Goal: Task Accomplishment & Management: Complete application form

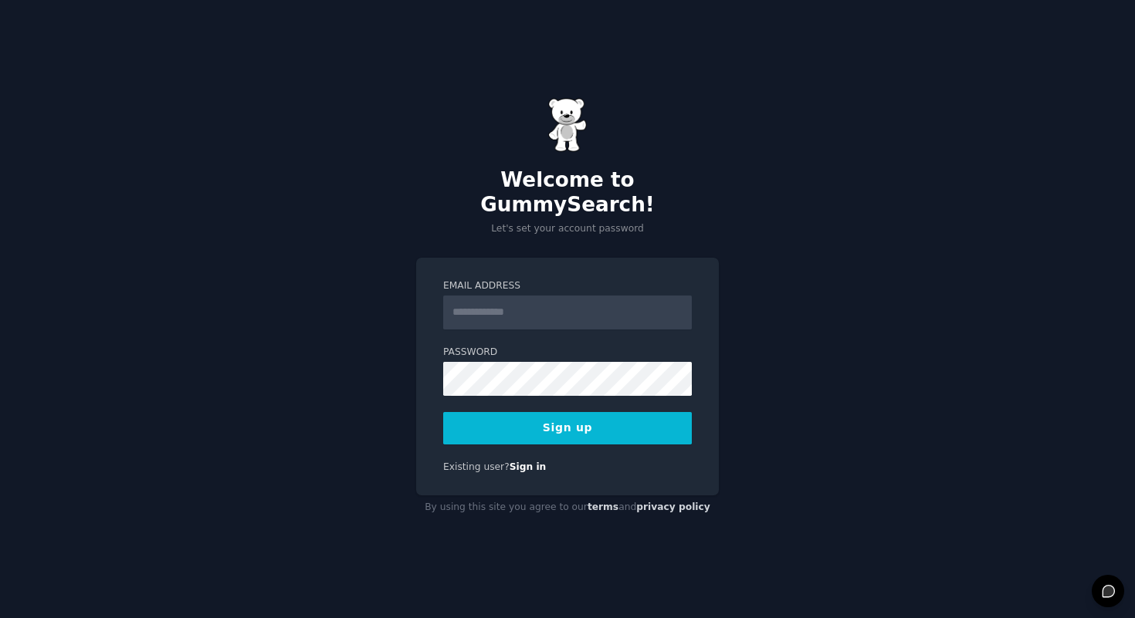
click at [455, 296] on input "Email Address" at bounding box center [567, 313] width 249 height 34
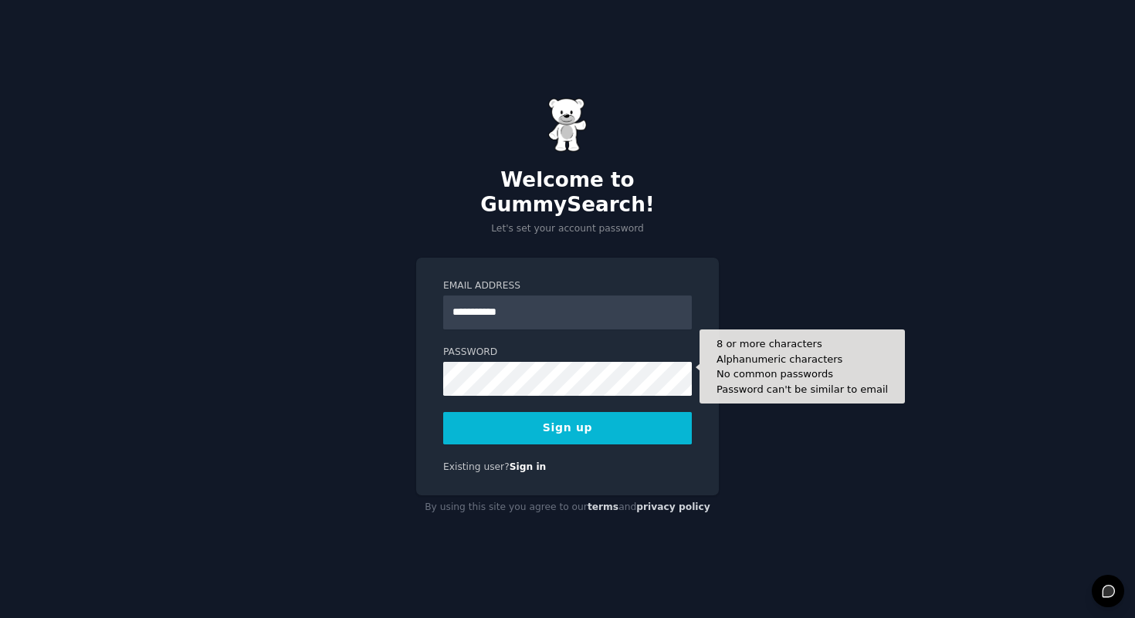
type input "**********"
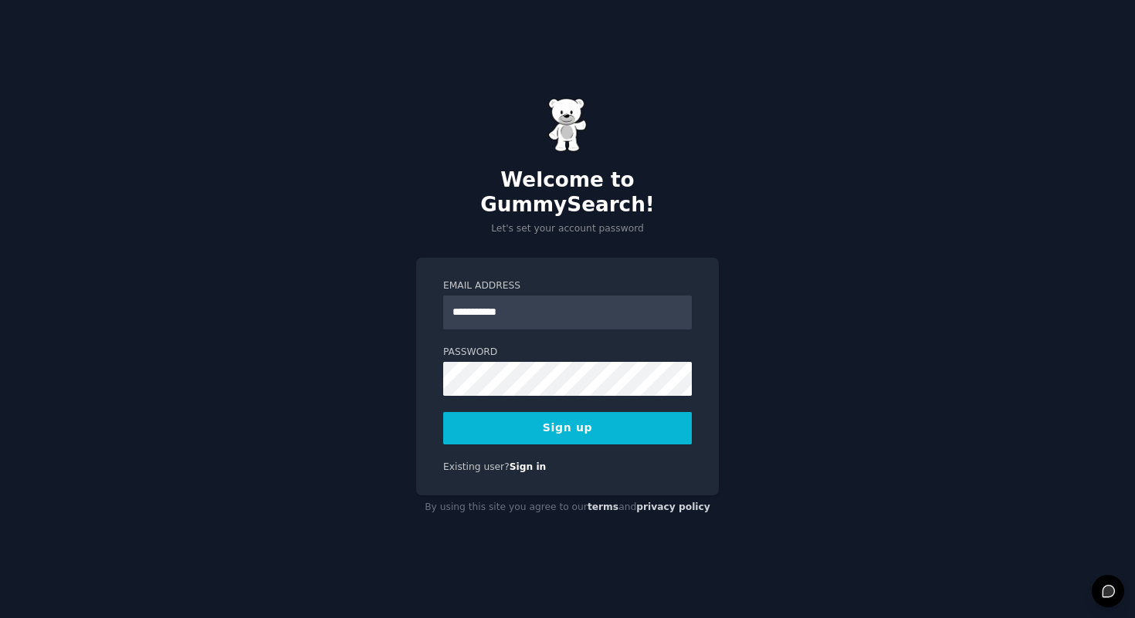
click at [518, 413] on button "Sign up" at bounding box center [567, 428] width 249 height 32
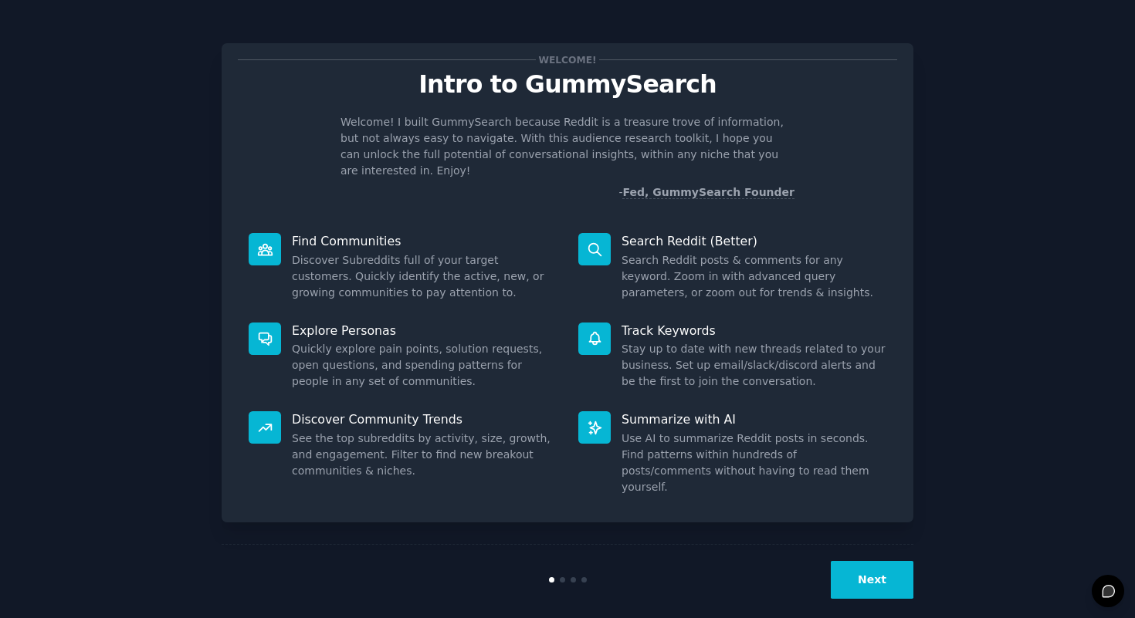
click at [850, 563] on button "Next" at bounding box center [872, 580] width 83 height 38
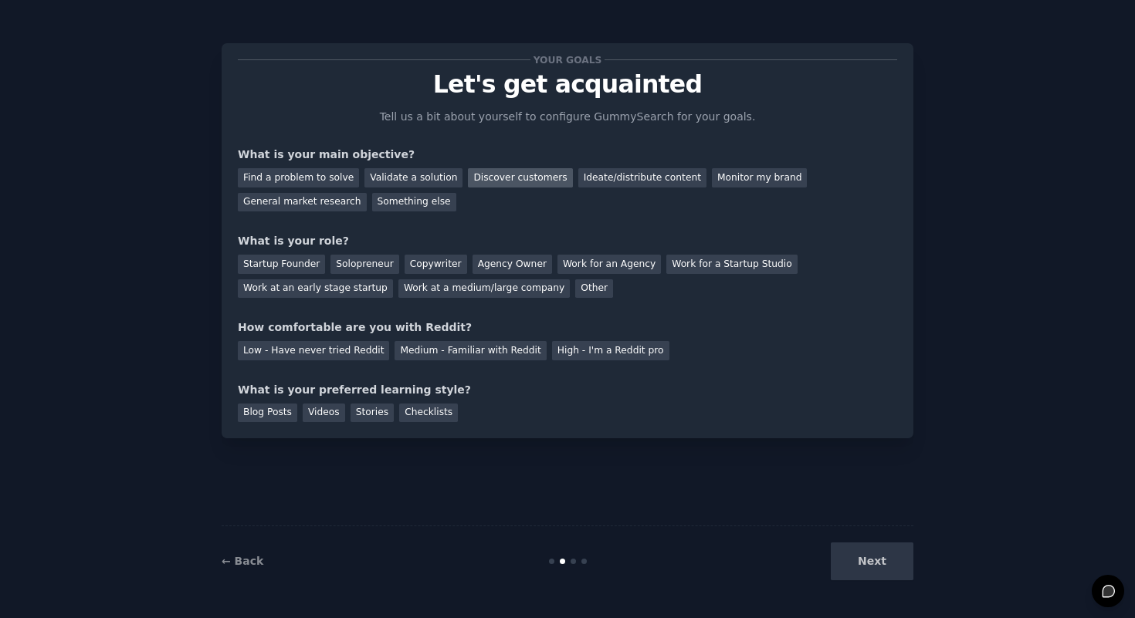
click at [495, 179] on div "Discover customers" at bounding box center [520, 177] width 104 height 19
click at [371, 266] on div "Solopreneur" at bounding box center [364, 264] width 68 height 19
click at [357, 356] on div "Low - Have never tried Reddit" at bounding box center [313, 350] width 151 height 19
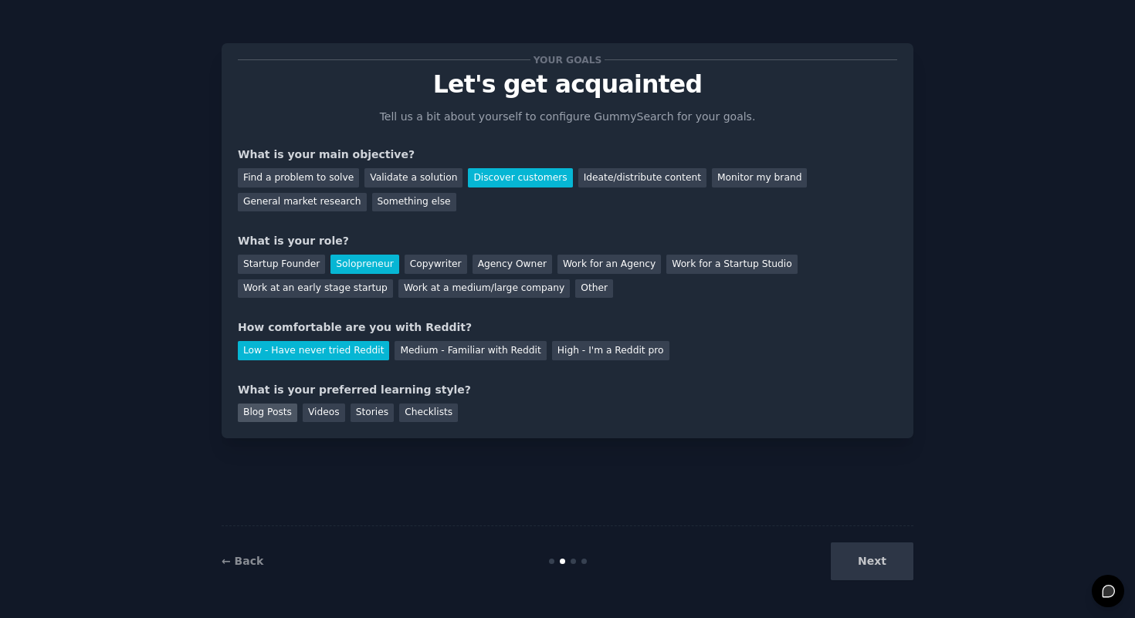
click at [283, 412] on div "Blog Posts" at bounding box center [267, 413] width 59 height 19
click at [858, 562] on button "Next" at bounding box center [872, 562] width 83 height 38
